Goal: Navigation & Orientation: Find specific page/section

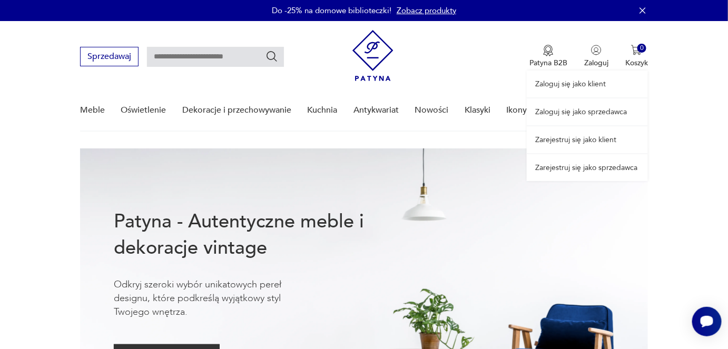
click at [584, 106] on link "Zaloguj się jako sprzedawca" at bounding box center [587, 112] width 121 height 27
